Goal: Task Accomplishment & Management: Manage account settings

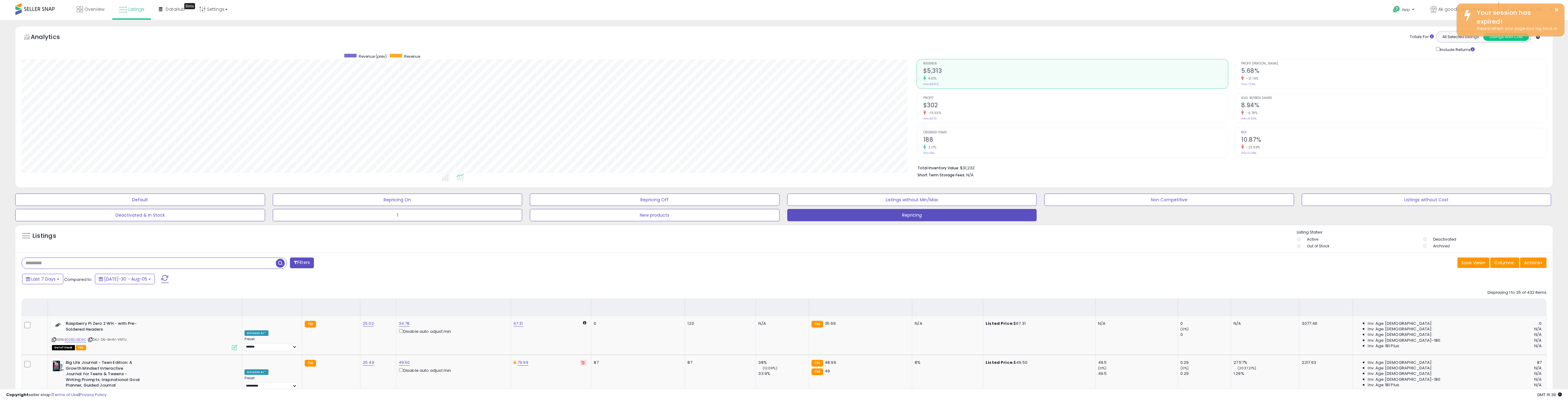
select select "**********"
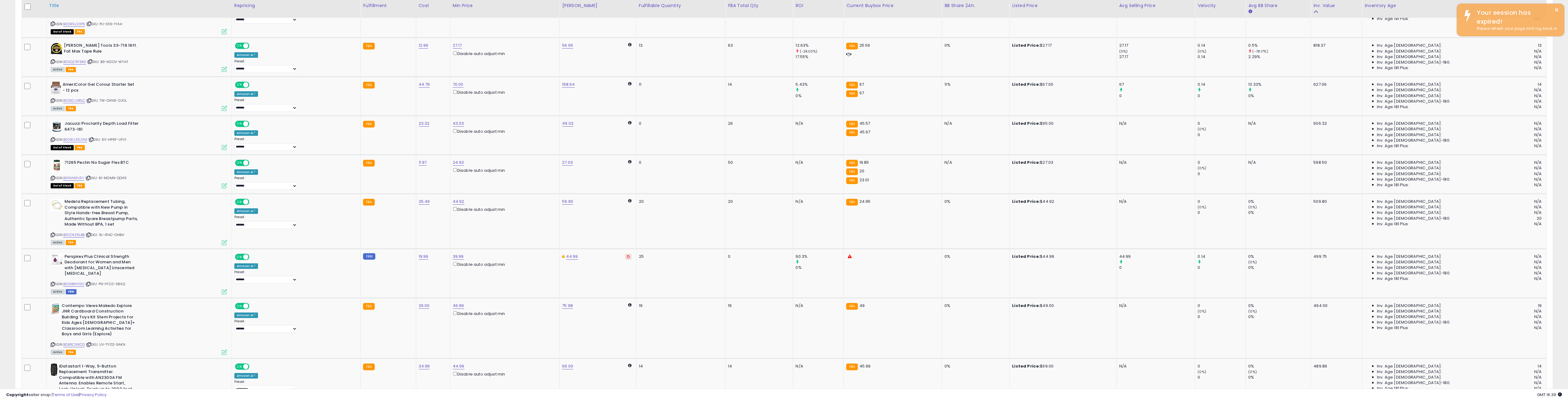
scroll to position [126, 895]
